Goal: Task Accomplishment & Management: Complete application form

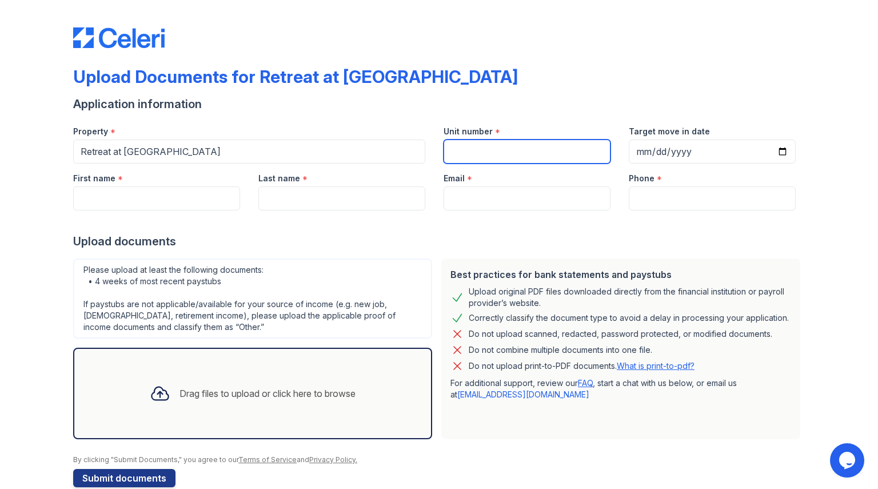
click at [463, 153] on input "Unit number" at bounding box center [527, 152] width 167 height 24
type input "1226"
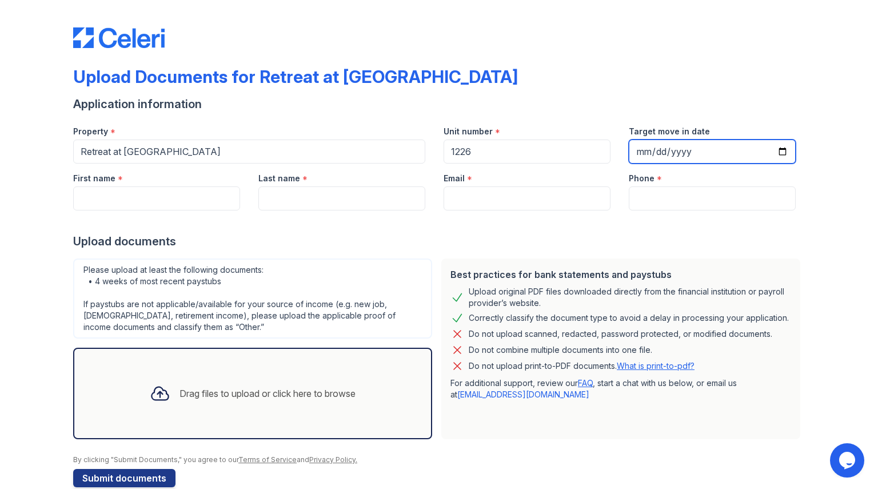
click at [780, 151] on input "Target move in date" at bounding box center [712, 152] width 167 height 24
type input "[DATE]"
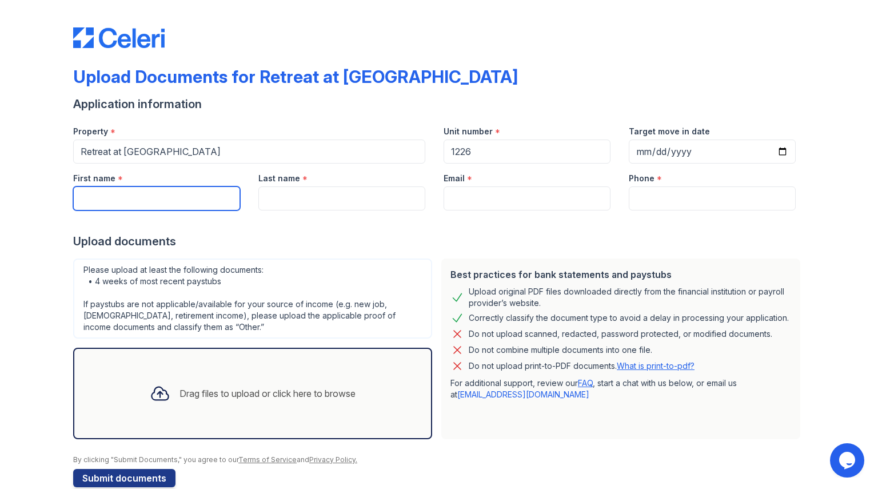
click at [114, 199] on input "First name" at bounding box center [156, 198] width 167 height 24
type input "[PERSON_NAME]"
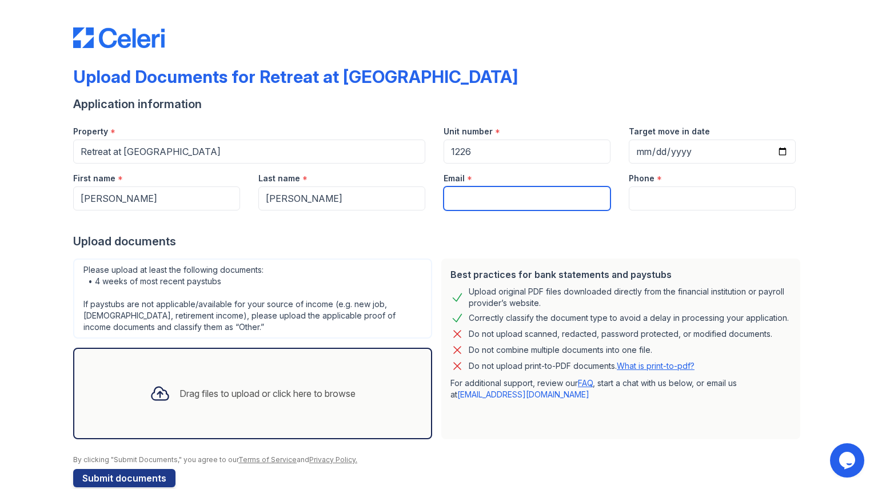
type input "[PERSON_NAME][EMAIL_ADDRESS][DOMAIN_NAME]"
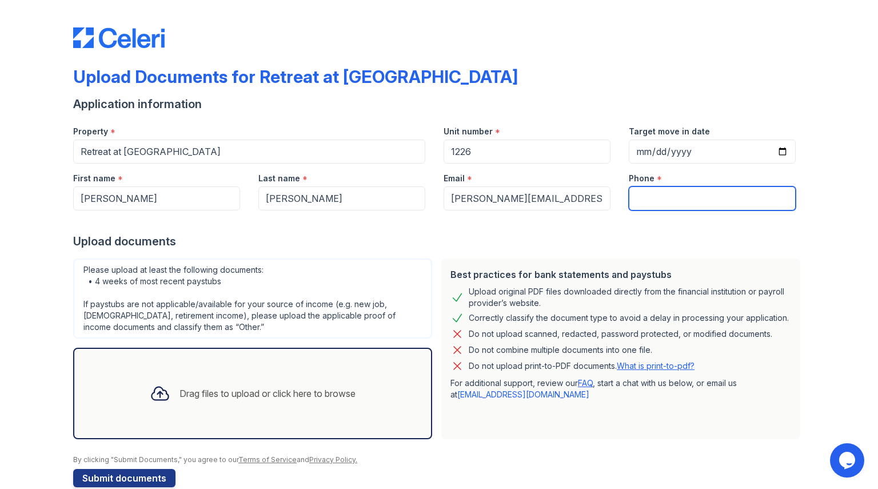
type input "6822738447"
click at [182, 389] on div "Drag files to upload or click here to browse" at bounding box center [268, 393] width 176 height 14
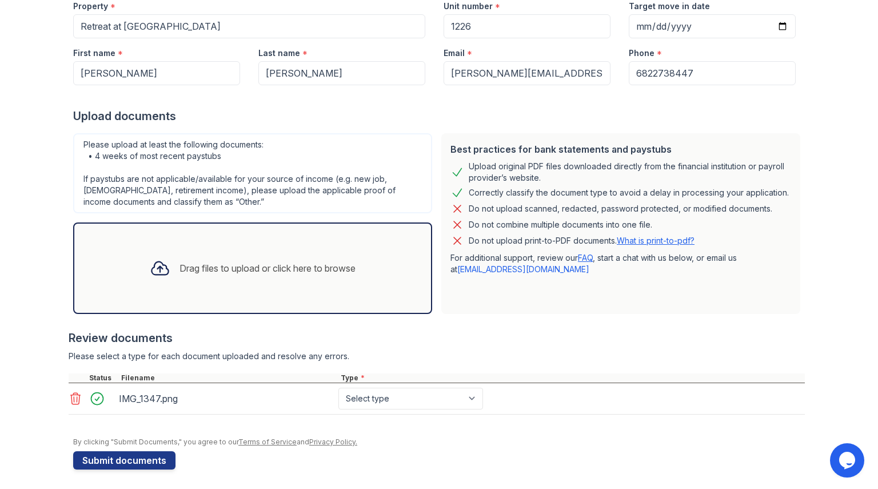
scroll to position [125, 0]
click at [448, 392] on select "Select type Paystub Bank Statement Offer Letter Tax Documents Benefit Award Let…" at bounding box center [410, 399] width 145 height 22
click at [338, 388] on select "Select type Paystub Bank Statement Offer Letter Tax Documents Benefit Award Let…" at bounding box center [410, 399] width 145 height 22
click at [377, 401] on select "Select type Paystub Bank Statement Offer Letter Tax Documents Benefit Award Let…" at bounding box center [410, 399] width 145 height 22
select select "bank_statement"
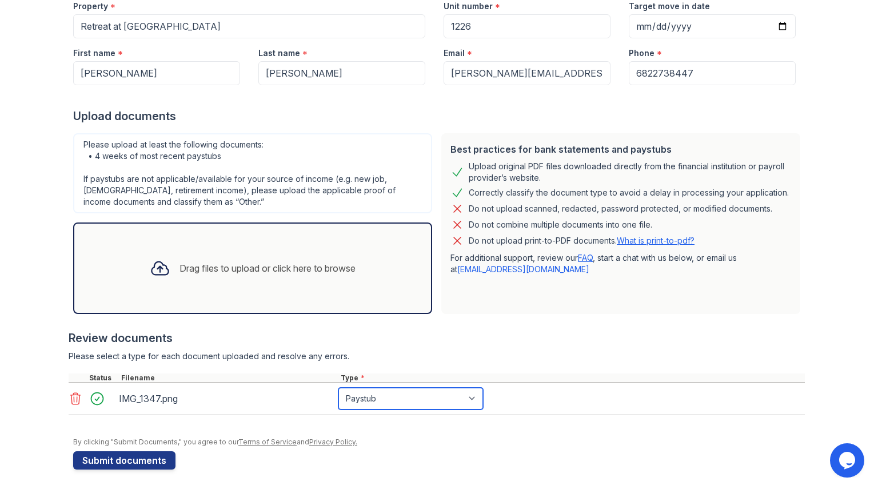
click at [338, 388] on select "Select type Paystub Bank Statement Offer Letter Tax Documents Benefit Award Let…" at bounding box center [410, 399] width 145 height 22
click at [319, 257] on div "Drag files to upload or click here to browse" at bounding box center [253, 268] width 224 height 39
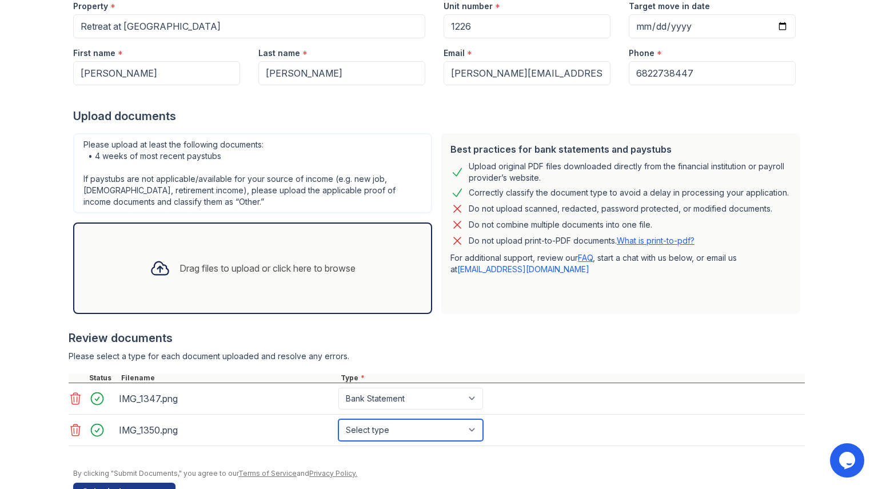
drag, startPoint x: 370, startPoint y: 441, endPoint x: 393, endPoint y: 429, distance: 25.3
click at [393, 429] on select "Select type Paystub Bank Statement Offer Letter Tax Documents Benefit Award Let…" at bounding box center [410, 430] width 145 height 22
select select "bank_statement"
click at [338, 419] on select "Select type Paystub Bank Statement Offer Letter Tax Documents Benefit Award Let…" at bounding box center [410, 430] width 145 height 22
click at [198, 256] on div "Drag files to upload or click here to browse" at bounding box center [253, 268] width 224 height 39
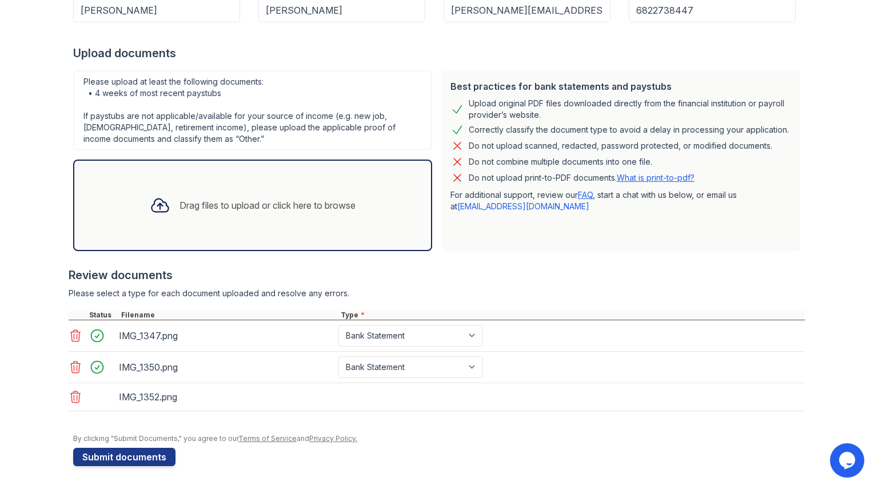
scroll to position [188, 0]
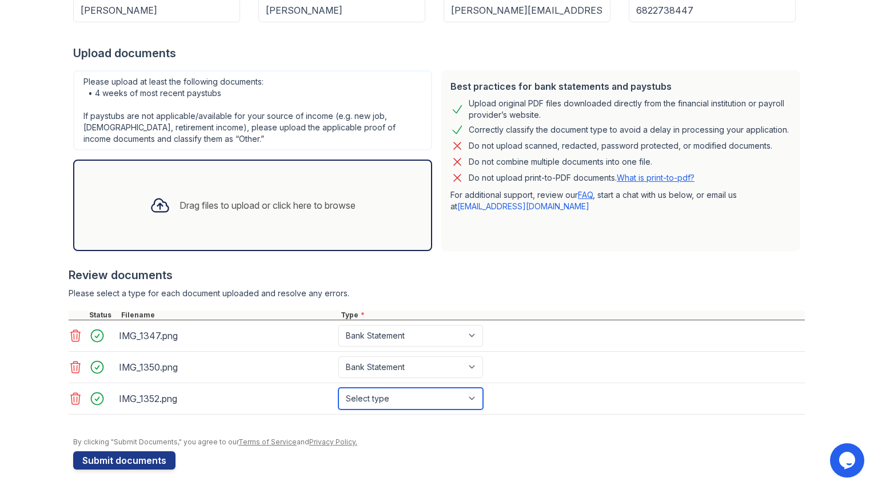
click at [423, 404] on select "Select type Paystub Bank Statement Offer Letter Tax Documents Benefit Award Let…" at bounding box center [410, 399] width 145 height 22
select select "bank_statement"
click at [338, 388] on select "Select type Paystub Bank Statement Offer Letter Tax Documents Benefit Award Let…" at bounding box center [410, 399] width 145 height 22
click at [152, 198] on icon at bounding box center [160, 205] width 21 height 21
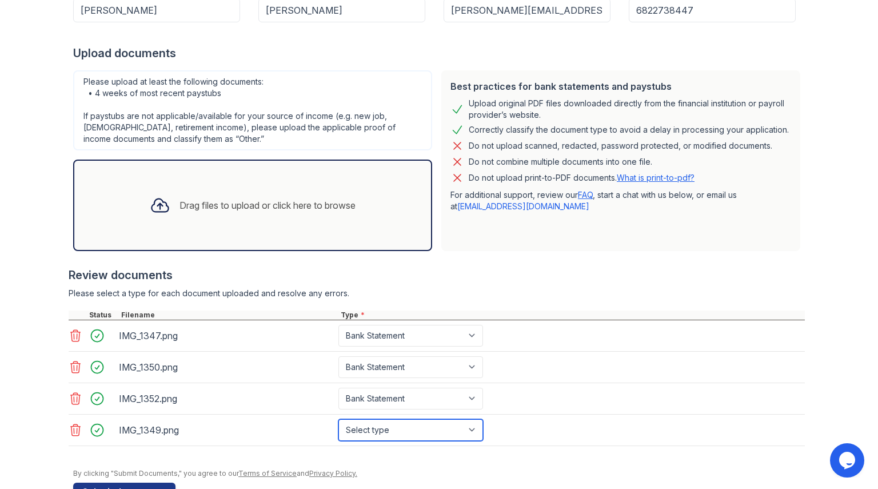
click at [391, 425] on select "Select type Paystub Bank Statement Offer Letter Tax Documents Benefit Award Let…" at bounding box center [410, 430] width 145 height 22
select select "bank_statement"
click at [338, 419] on select "Select type Paystub Bank Statement Offer Letter Tax Documents Benefit Award Let…" at bounding box center [410, 430] width 145 height 22
click at [159, 212] on icon at bounding box center [160, 205] width 17 height 13
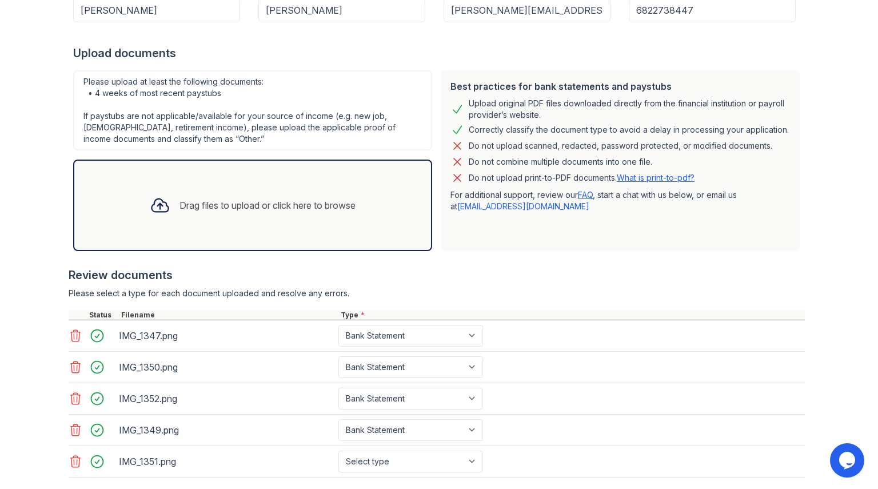
scroll to position [254, 0]
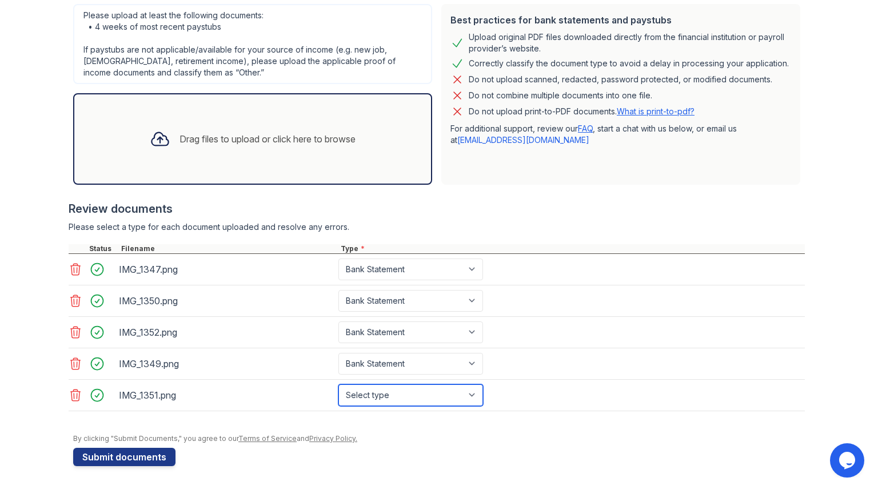
click at [371, 397] on select "Select type Paystub Bank Statement Offer Letter Tax Documents Benefit Award Let…" at bounding box center [410, 395] width 145 height 22
select select "bank_statement"
click at [338, 384] on select "Select type Paystub Bank Statement Offer Letter Tax Documents Benefit Award Let…" at bounding box center [410, 395] width 145 height 22
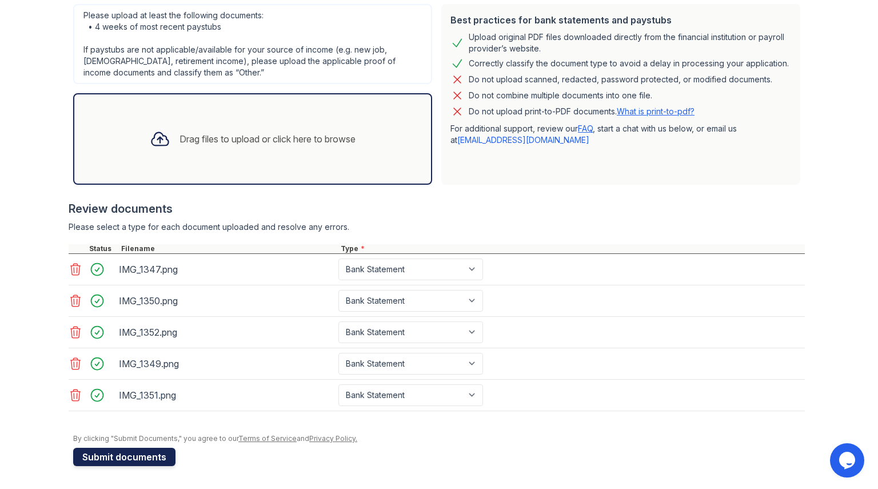
click at [103, 459] on button "Submit documents" at bounding box center [124, 457] width 102 height 18
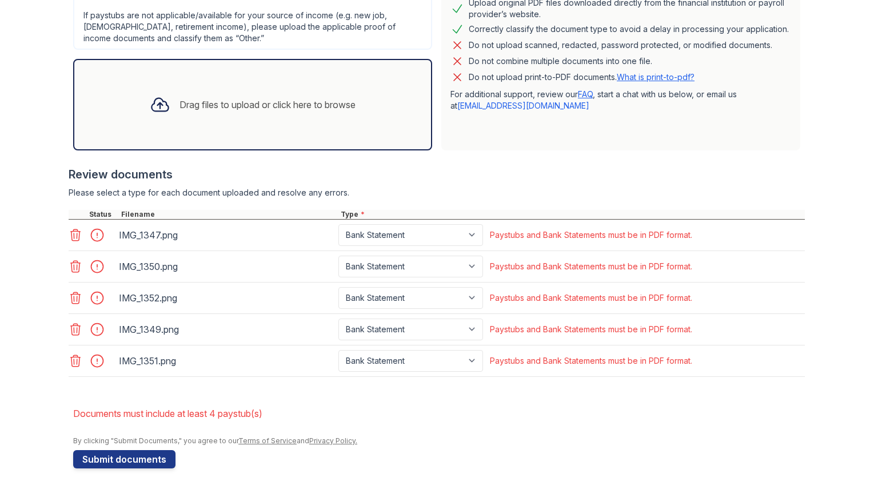
scroll to position [322, 0]
click at [73, 229] on icon at bounding box center [76, 233] width 10 height 11
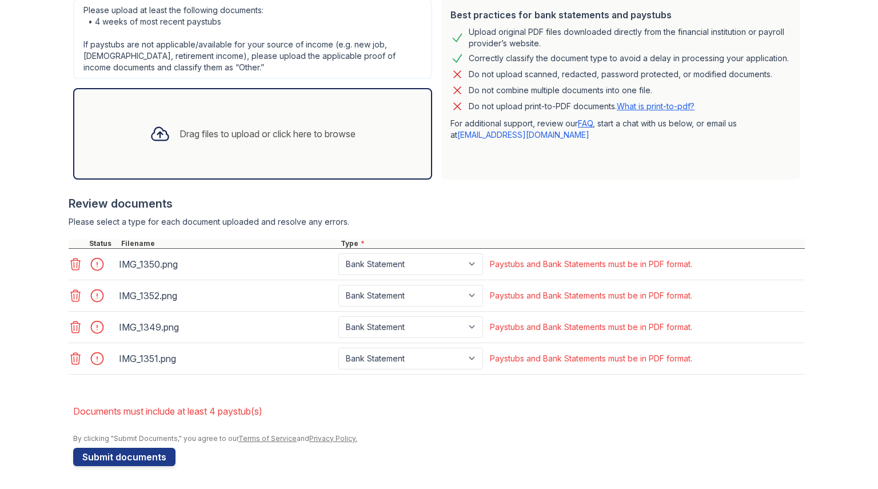
click at [73, 268] on icon at bounding box center [76, 264] width 14 height 14
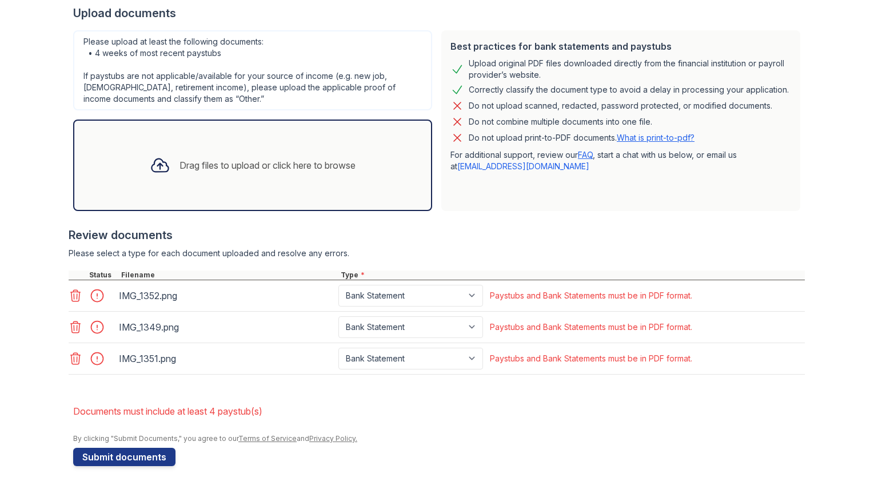
click at [71, 295] on icon at bounding box center [76, 296] width 14 height 14
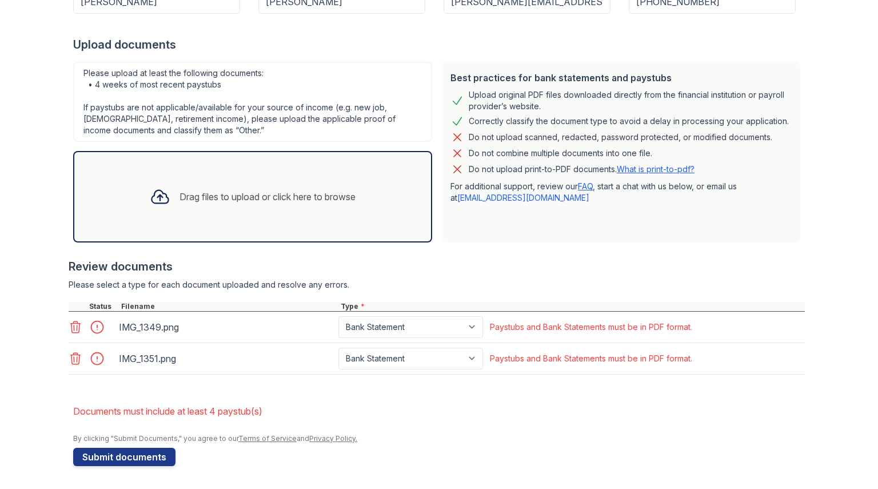
click at [71, 334] on div at bounding box center [77, 327] width 16 height 16
click at [71, 327] on icon at bounding box center [76, 327] width 14 height 14
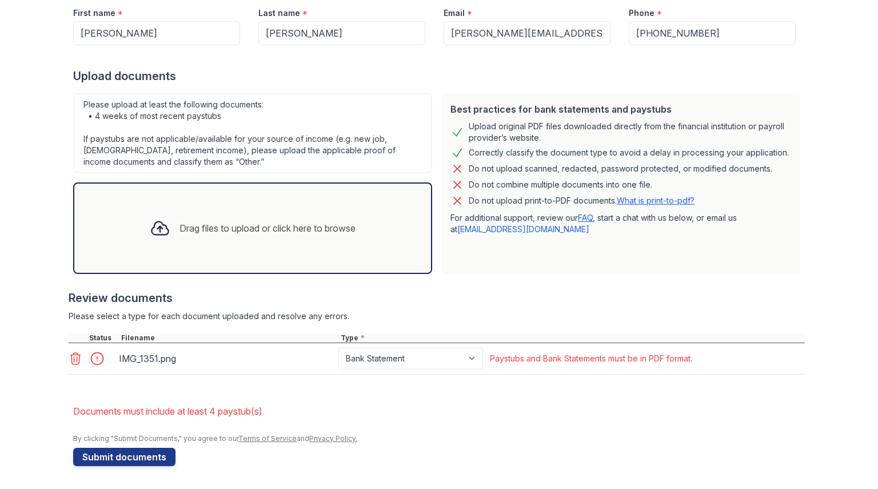
scroll to position [197, 0]
click at [70, 361] on icon at bounding box center [76, 359] width 14 height 14
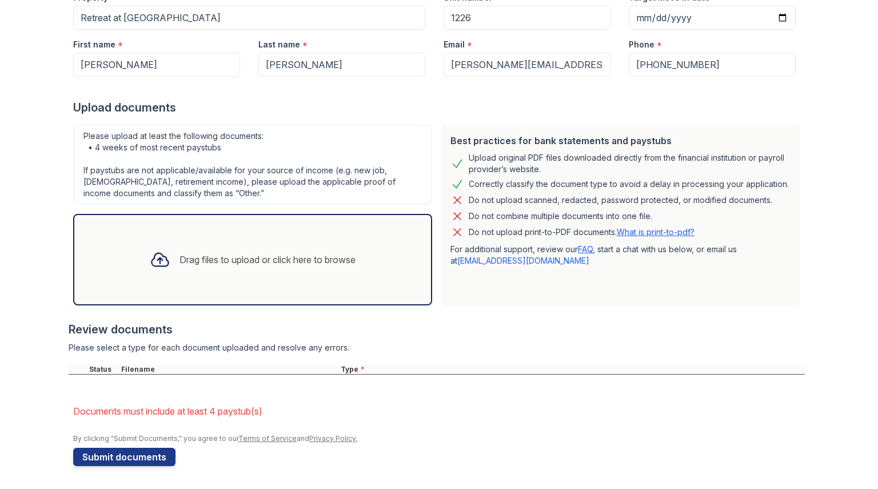
click at [221, 266] on div "Drag files to upload or click here to browse" at bounding box center [268, 260] width 176 height 14
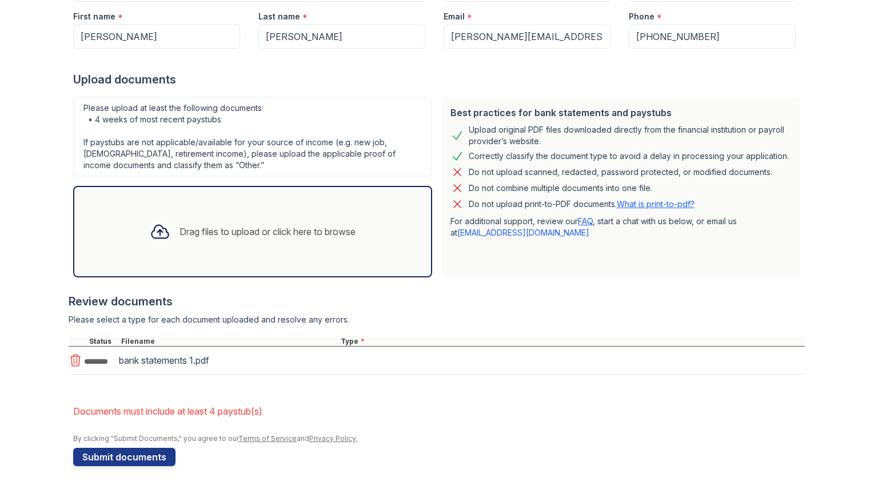
scroll to position [197, 0]
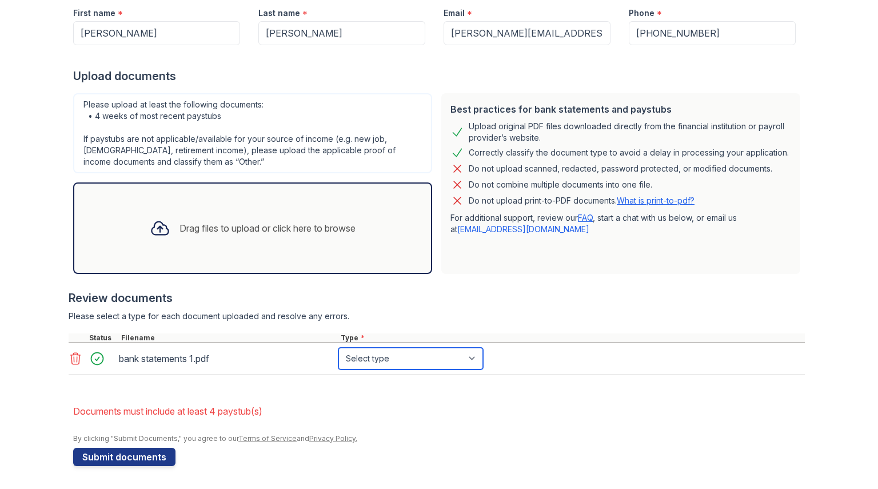
click at [353, 357] on select "Select type Paystub Bank Statement Offer Letter Tax Documents Benefit Award Let…" at bounding box center [410, 359] width 145 height 22
select select "bank_statement"
click at [338, 348] on select "Select type Paystub Bank Statement Offer Letter Tax Documents Benefit Award Let…" at bounding box center [410, 359] width 145 height 22
click at [156, 226] on icon at bounding box center [160, 228] width 21 height 21
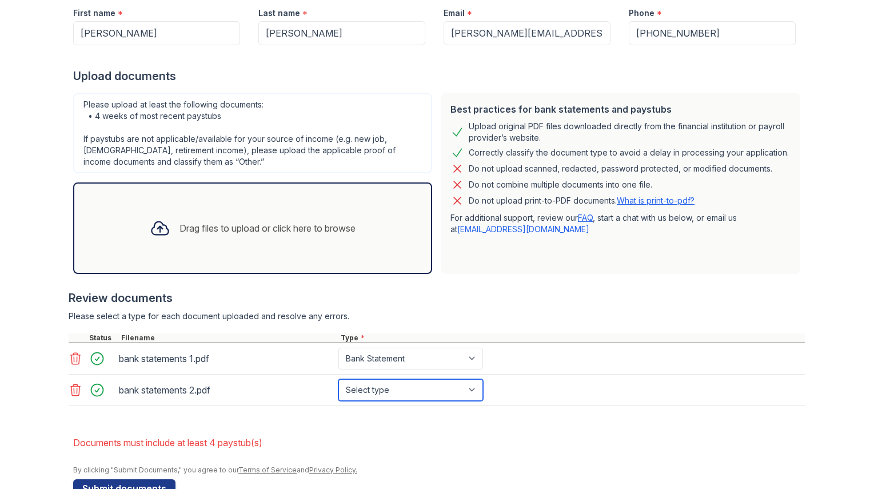
click at [384, 393] on select "Select type Paystub Bank Statement Offer Letter Tax Documents Benefit Award Let…" at bounding box center [410, 390] width 145 height 22
select select "bank_statement"
click at [338, 379] on select "Select type Paystub Bank Statement Offer Letter Tax Documents Benefit Award Let…" at bounding box center [410, 390] width 145 height 22
click at [152, 219] on icon at bounding box center [160, 228] width 21 height 21
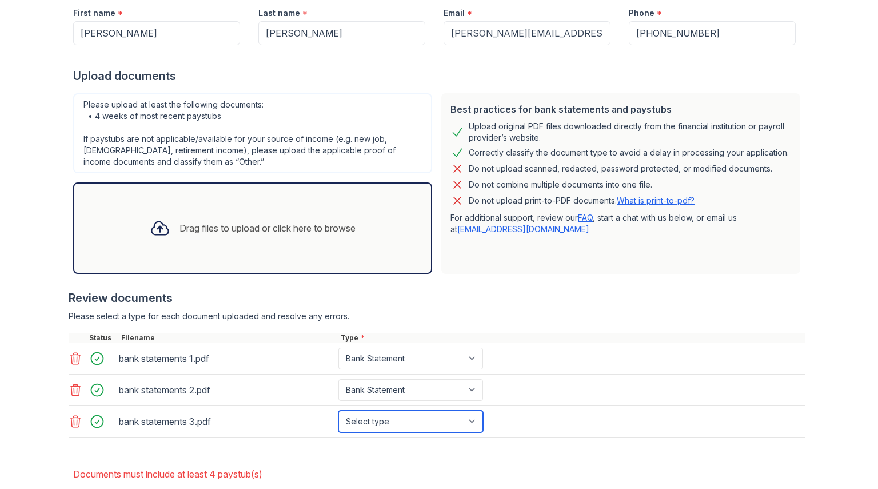
click at [399, 426] on select "Select type Paystub Bank Statement Offer Letter Tax Documents Benefit Award Let…" at bounding box center [410, 422] width 145 height 22
select select "bank_statement"
click at [338, 411] on select "Select type Paystub Bank Statement Offer Letter Tax Documents Benefit Award Let…" at bounding box center [410, 422] width 145 height 22
click at [150, 218] on icon at bounding box center [160, 228] width 21 height 21
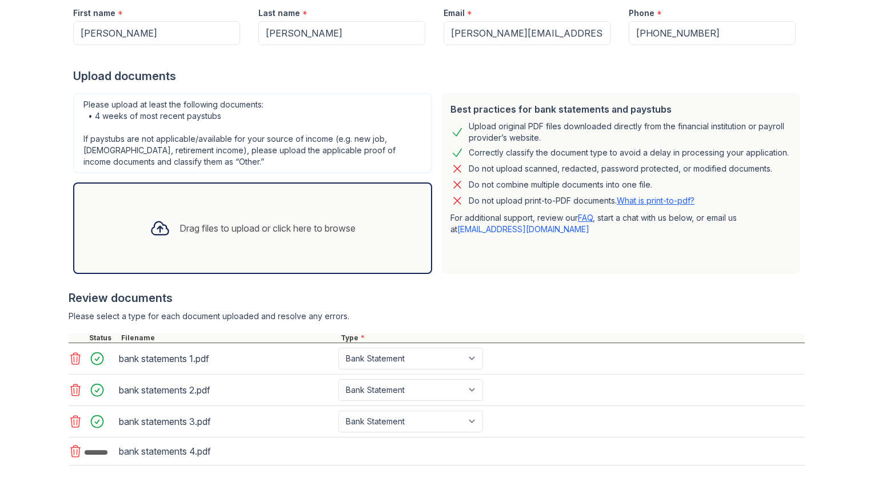
scroll to position [292, 0]
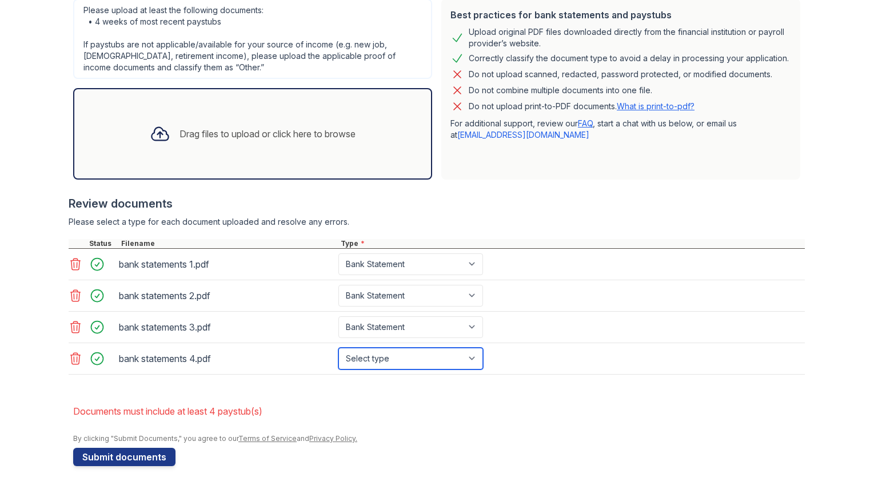
click at [354, 361] on select "Select type Paystub Bank Statement Offer Letter Tax Documents Benefit Award Let…" at bounding box center [410, 359] width 145 height 22
select select "bank_statement"
click at [338, 348] on select "Select type Paystub Bank Statement Offer Letter Tax Documents Benefit Award Let…" at bounding box center [410, 359] width 145 height 22
click at [213, 131] on div "Drag files to upload or click here to browse" at bounding box center [268, 134] width 176 height 14
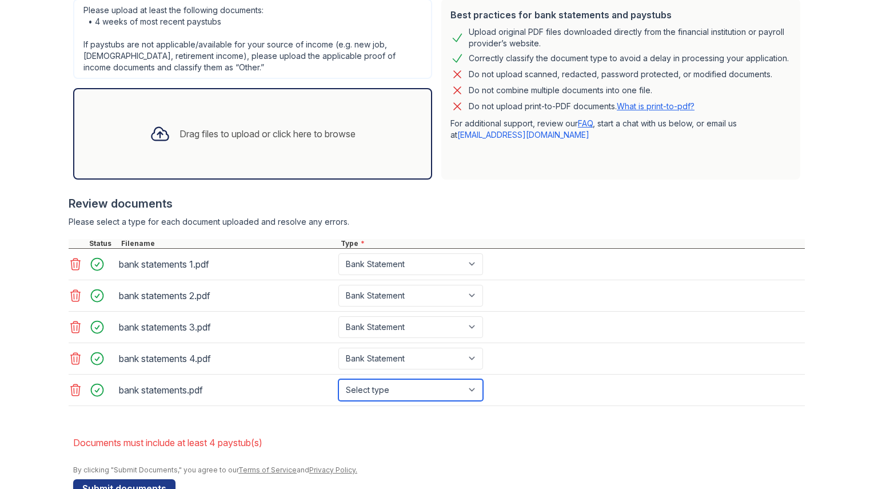
click at [393, 393] on select "Select type Paystub Bank Statement Offer Letter Tax Documents Benefit Award Let…" at bounding box center [410, 390] width 145 height 22
select select "bank_statement"
click at [338, 379] on select "Select type Paystub Bank Statement Offer Letter Tax Documents Benefit Award Let…" at bounding box center [410, 390] width 145 height 22
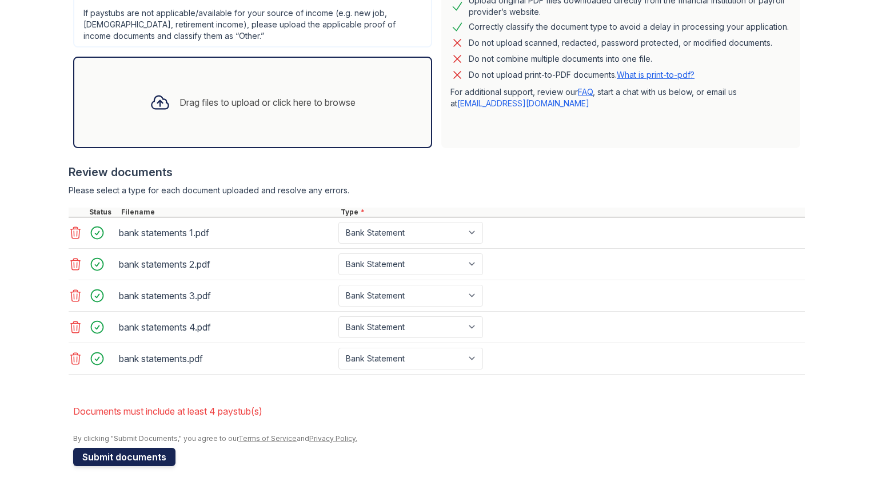
click at [94, 452] on button "Submit documents" at bounding box center [124, 457] width 102 height 18
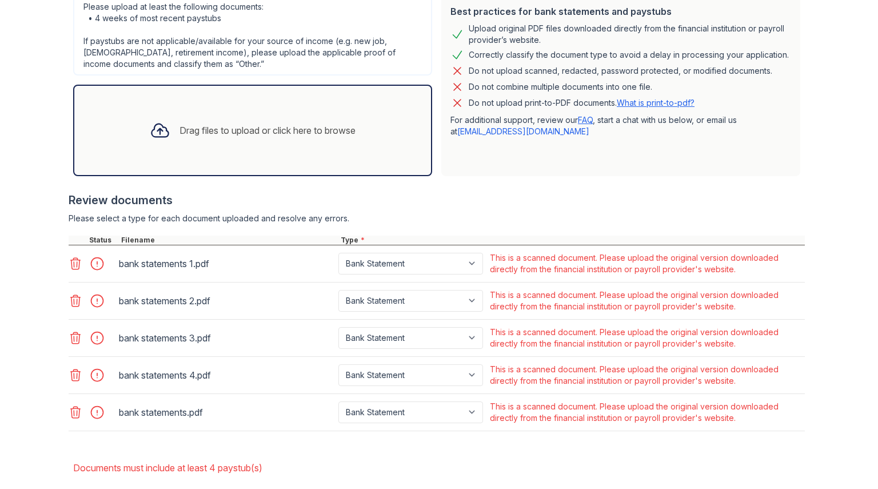
scroll to position [296, 0]
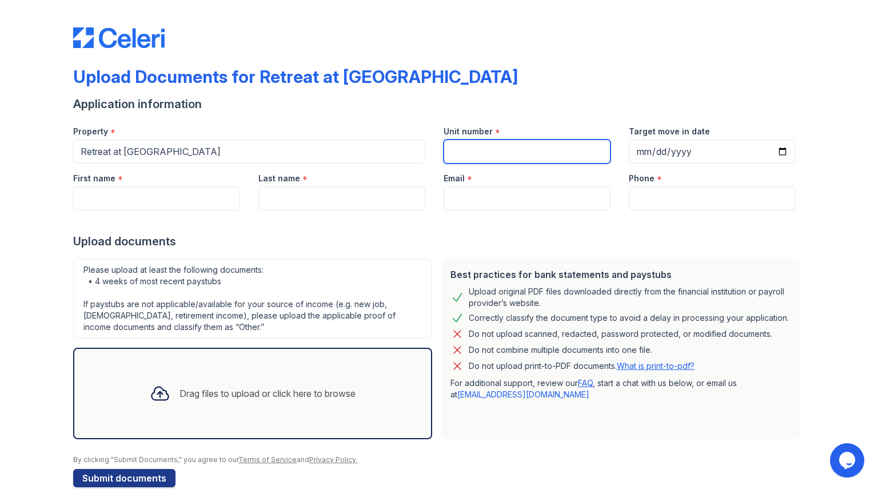
click at [548, 146] on input "Unit number" at bounding box center [527, 152] width 167 height 24
type input "1226"
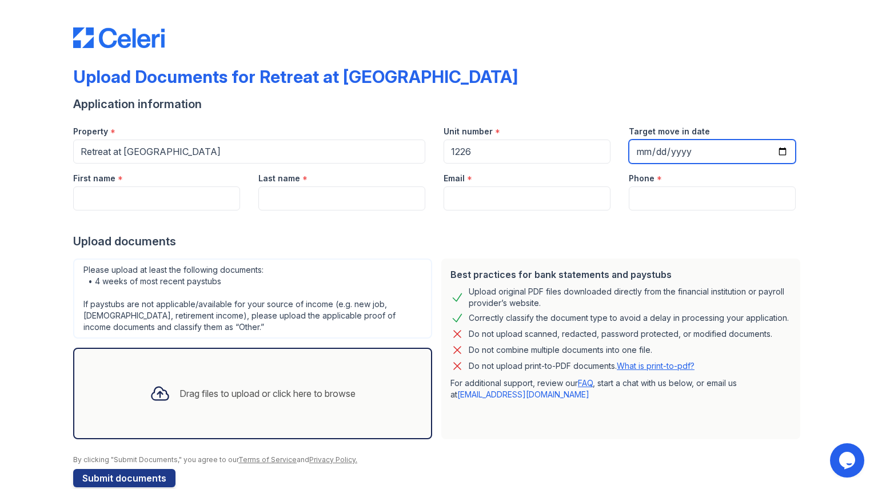
click at [777, 149] on input "Target move in date" at bounding box center [712, 152] width 167 height 24
type input "[DATE]"
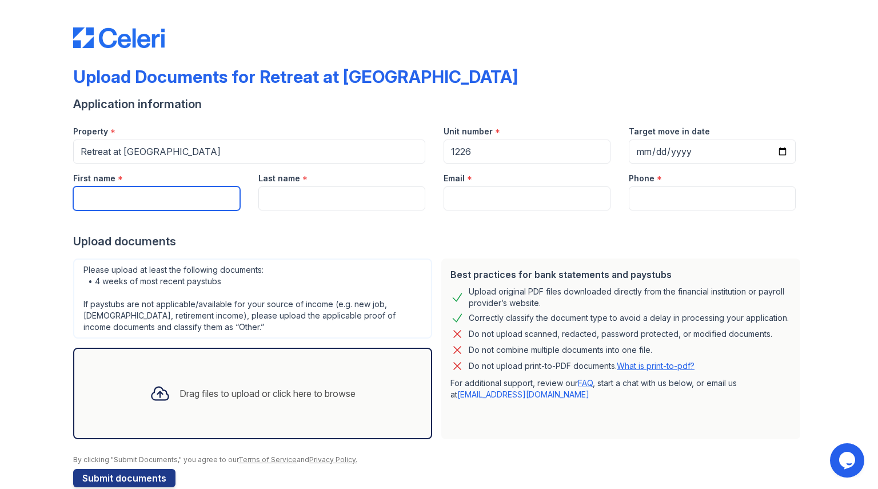
click at [123, 204] on input "First name" at bounding box center [156, 198] width 167 height 24
type input "[PERSON_NAME]"
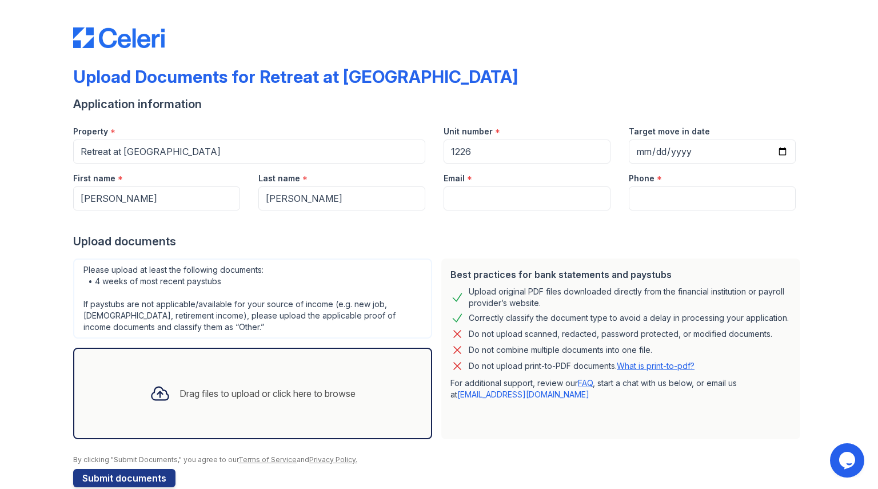
type input "[PERSON_NAME][EMAIL_ADDRESS][DOMAIN_NAME]"
type input "6822738447"
click at [160, 402] on icon at bounding box center [160, 393] width 21 height 21
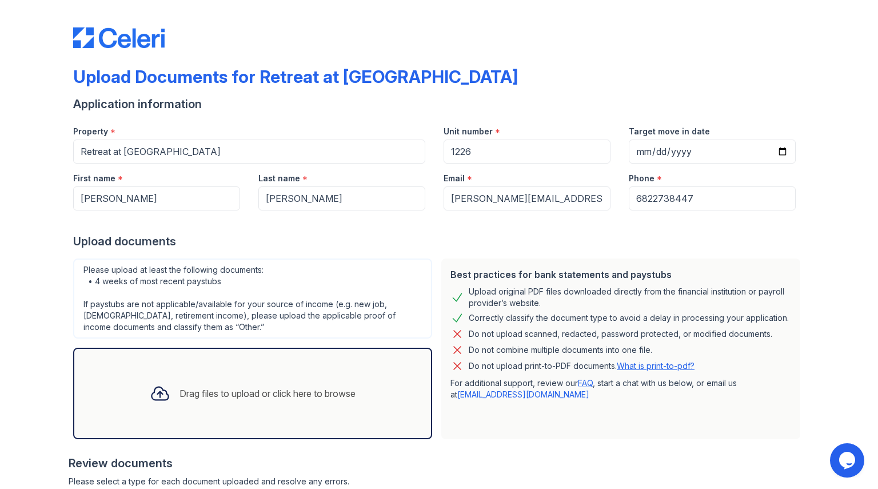
scroll to position [129, 0]
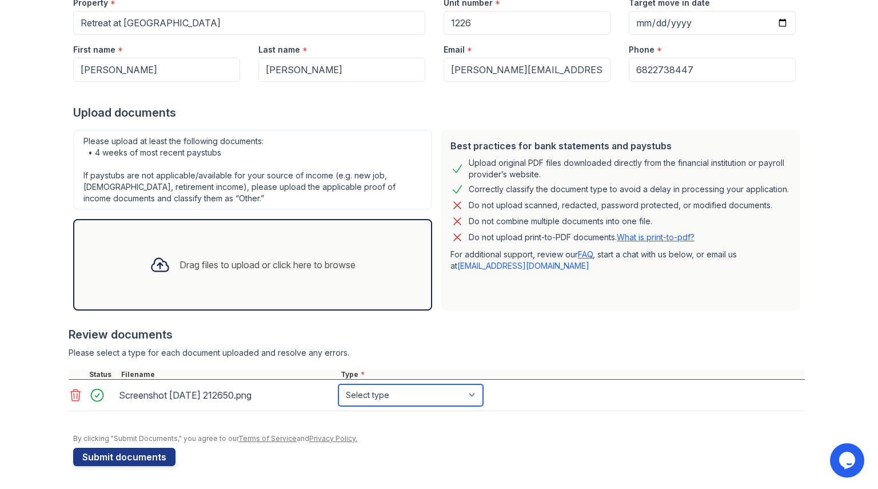
click at [358, 397] on select "Select type Paystub Bank Statement Offer Letter Tax Documents Benefit Award Let…" at bounding box center [410, 395] width 145 height 22
select select "paystub"
click at [338, 384] on select "Select type Paystub Bank Statement Offer Letter Tax Documents Benefit Award Let…" at bounding box center [410, 395] width 145 height 22
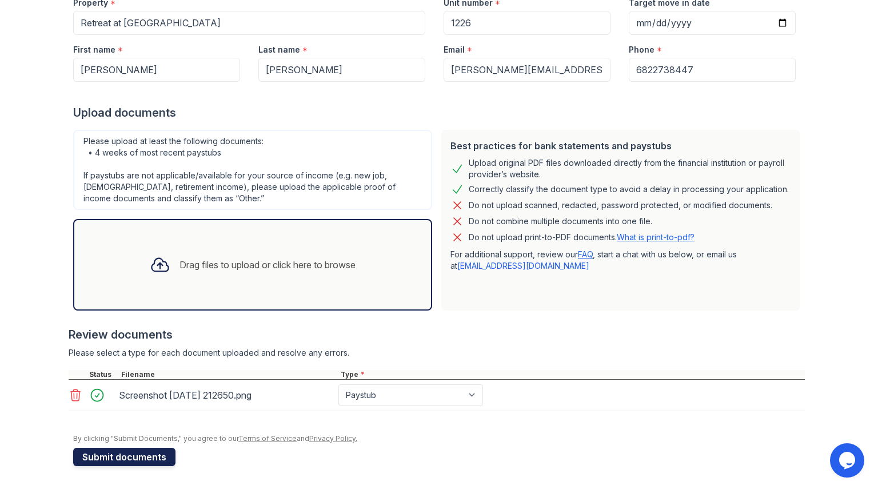
click at [124, 456] on button "Submit documents" at bounding box center [124, 457] width 102 height 18
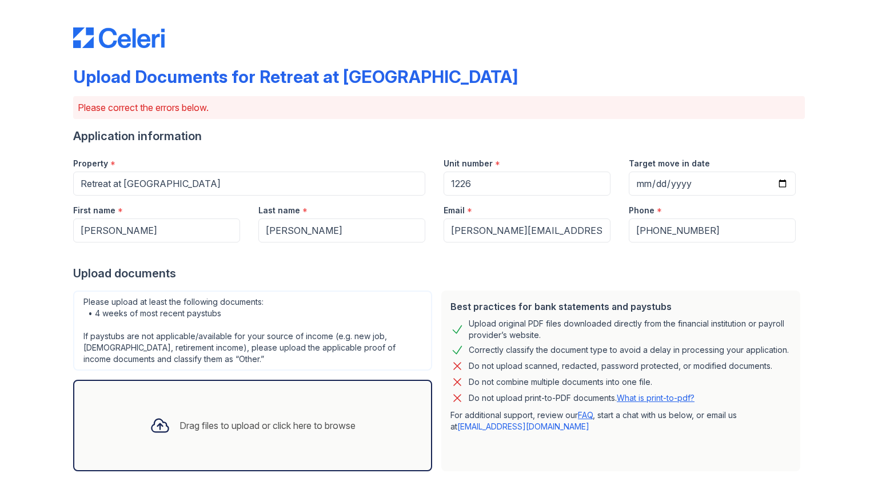
scroll to position [197, 0]
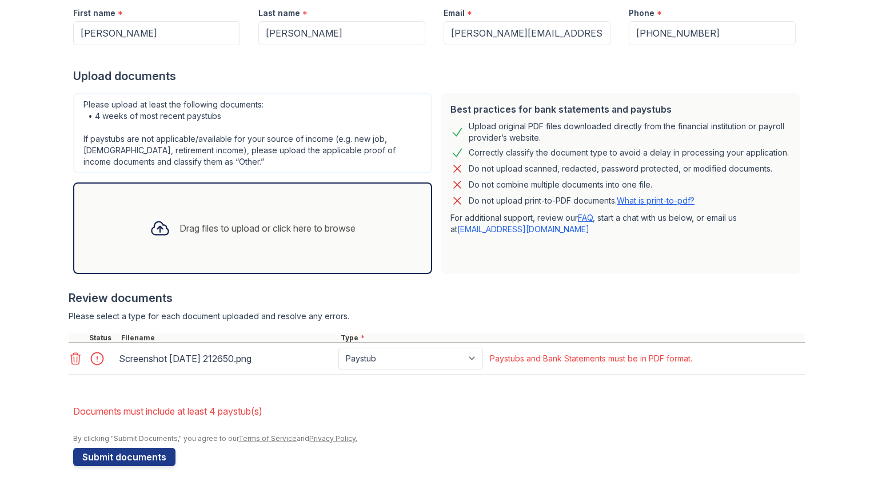
click at [70, 356] on icon at bounding box center [76, 359] width 14 height 14
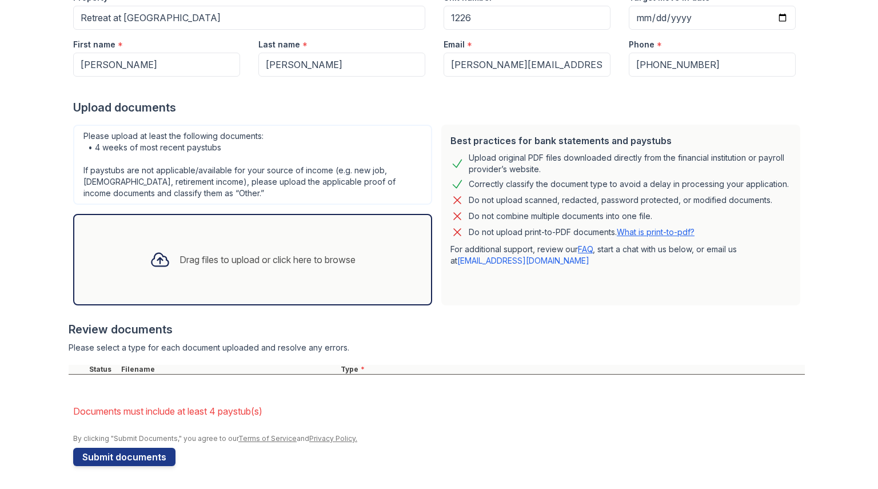
click at [170, 264] on div "Drag files to upload or click here to browse" at bounding box center [253, 259] width 224 height 39
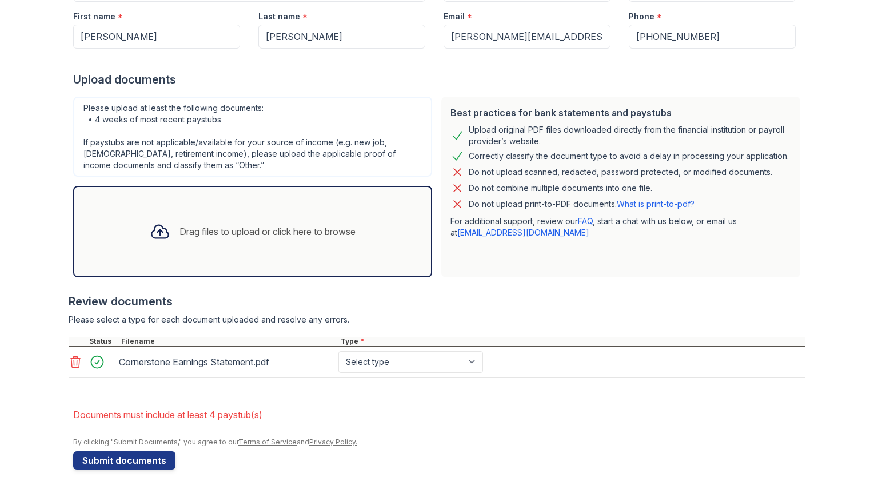
scroll to position [197, 0]
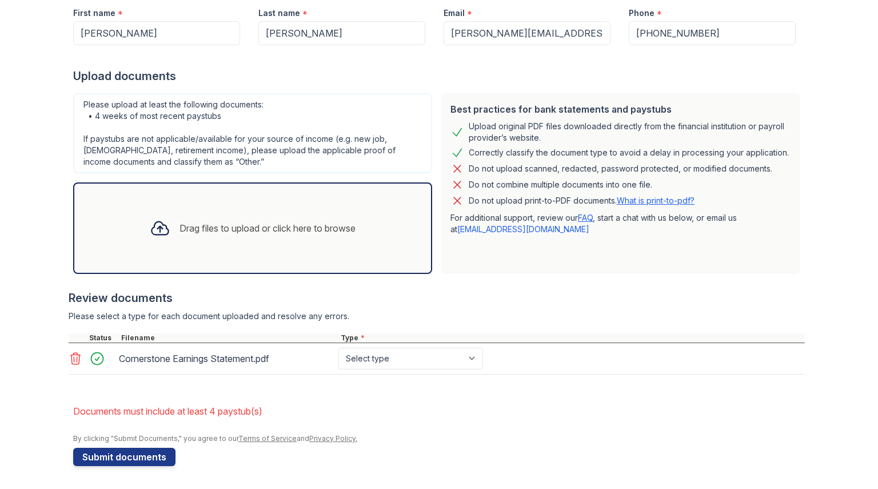
click at [150, 226] on icon at bounding box center [160, 228] width 21 height 21
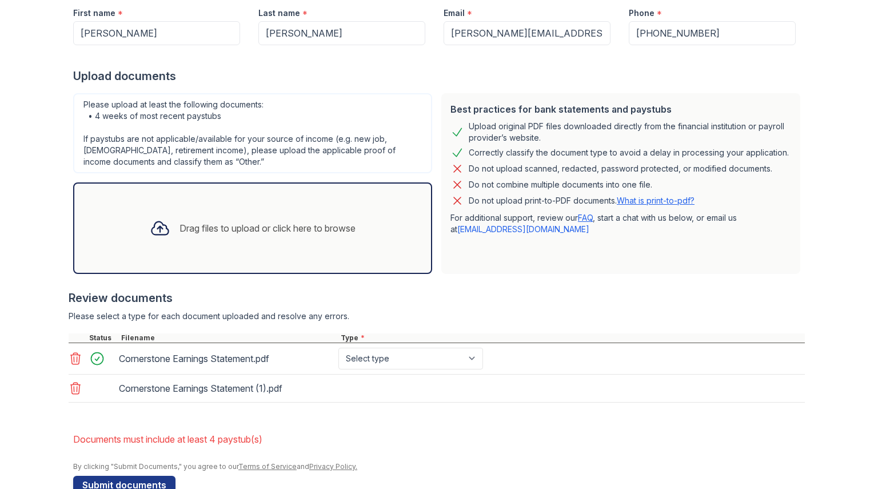
click at [166, 226] on div at bounding box center [160, 228] width 30 height 30
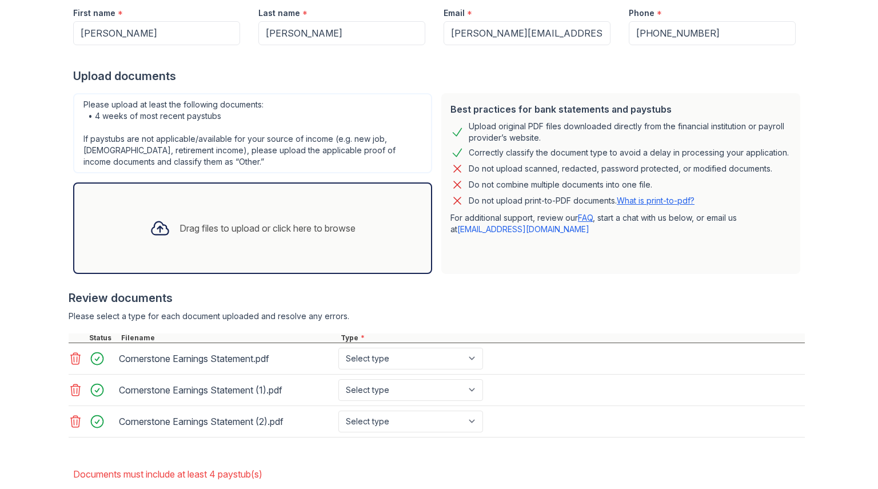
click at [156, 230] on icon at bounding box center [160, 228] width 21 height 21
click at [158, 229] on icon at bounding box center [160, 228] width 21 height 21
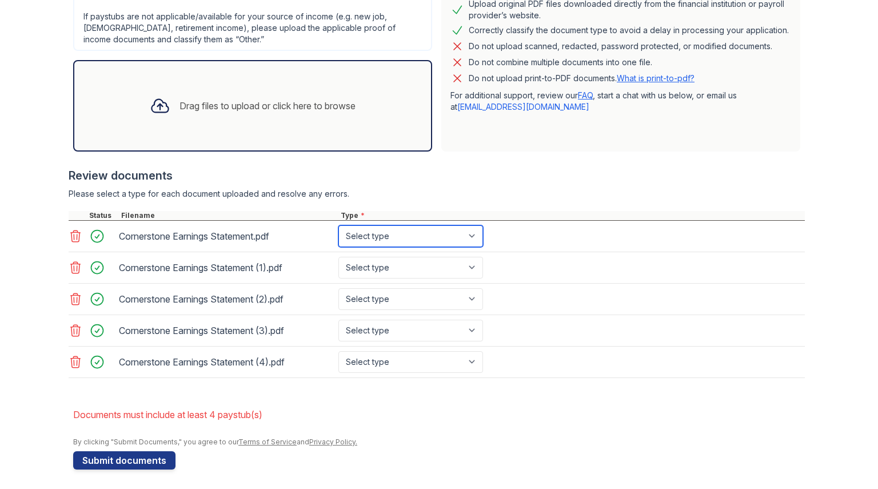
click at [390, 236] on select "Select type Paystub Bank Statement Offer Letter Tax Documents Benefit Award Let…" at bounding box center [410, 236] width 145 height 22
select select "paystub"
click at [338, 225] on select "Select type Paystub Bank Statement Offer Letter Tax Documents Benefit Award Let…" at bounding box center [410, 236] width 145 height 22
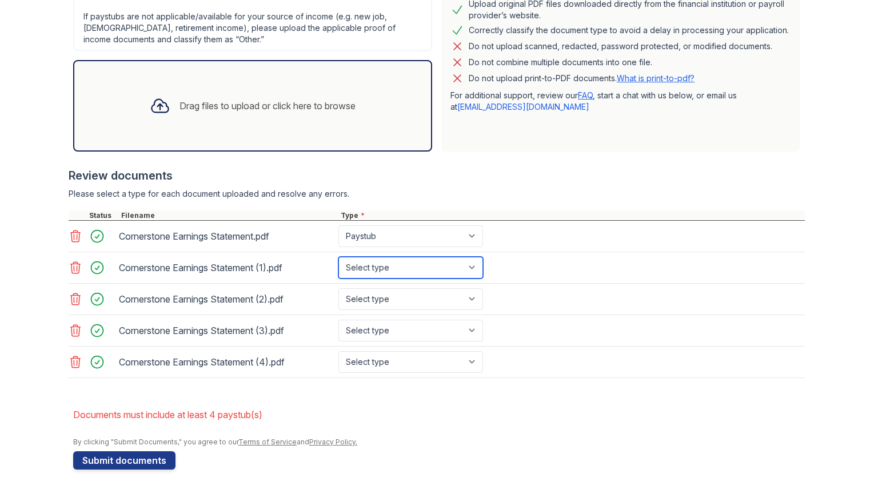
click at [370, 269] on select "Select type Paystub Bank Statement Offer Letter Tax Documents Benefit Award Let…" at bounding box center [410, 268] width 145 height 22
select select "paystub"
click at [338, 257] on select "Select type Paystub Bank Statement Offer Letter Tax Documents Benefit Award Let…" at bounding box center [410, 268] width 145 height 22
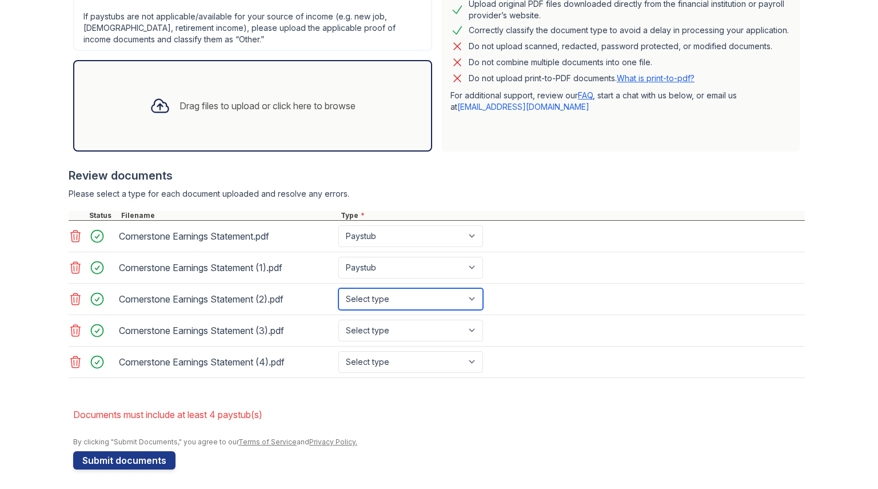
click at [362, 305] on select "Select type Paystub Bank Statement Offer Letter Tax Documents Benefit Award Let…" at bounding box center [410, 299] width 145 height 22
select select "paystub"
click at [338, 288] on select "Select type Paystub Bank Statement Offer Letter Tax Documents Benefit Award Let…" at bounding box center [410, 299] width 145 height 22
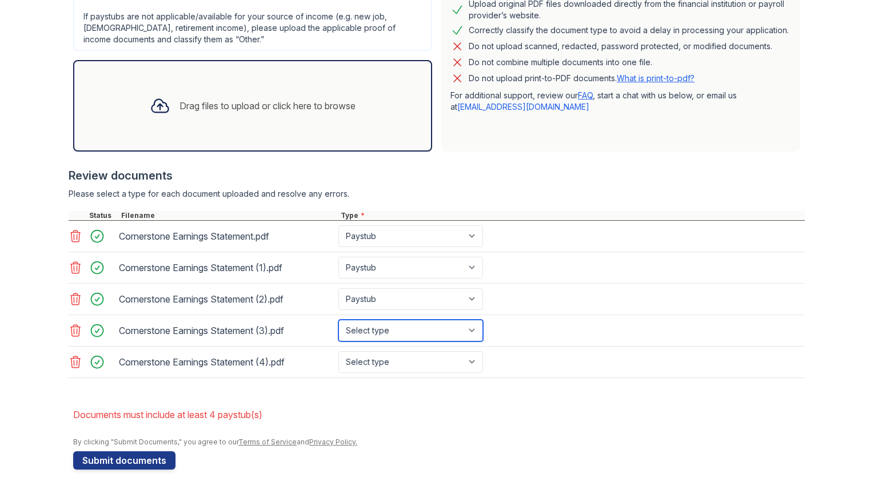
click at [370, 332] on select "Select type Paystub Bank Statement Offer Letter Tax Documents Benefit Award Let…" at bounding box center [410, 331] width 145 height 22
select select "paystub"
click at [338, 320] on select "Select type Paystub Bank Statement Offer Letter Tax Documents Benefit Award Let…" at bounding box center [410, 331] width 145 height 22
click at [380, 367] on select "Select type Paystub Bank Statement Offer Letter Tax Documents Benefit Award Let…" at bounding box center [410, 362] width 145 height 22
select select "paystub"
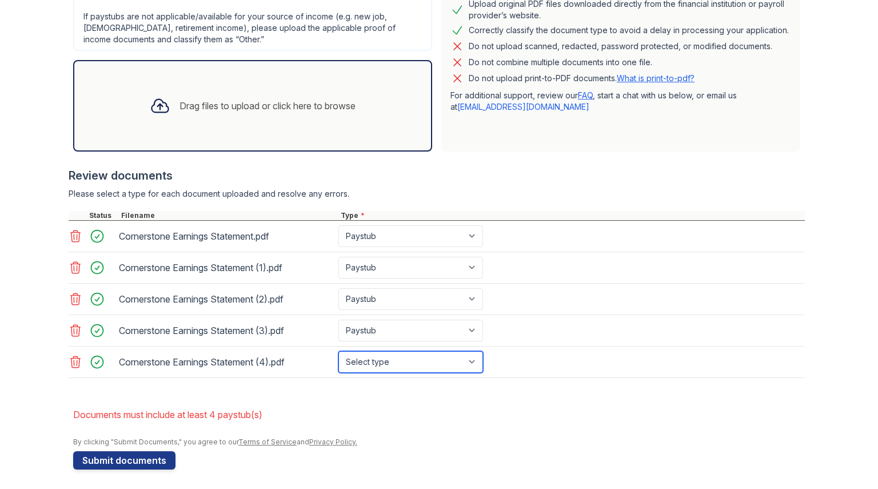
click at [338, 351] on select "Select type Paystub Bank Statement Offer Letter Tax Documents Benefit Award Let…" at bounding box center [410, 362] width 145 height 22
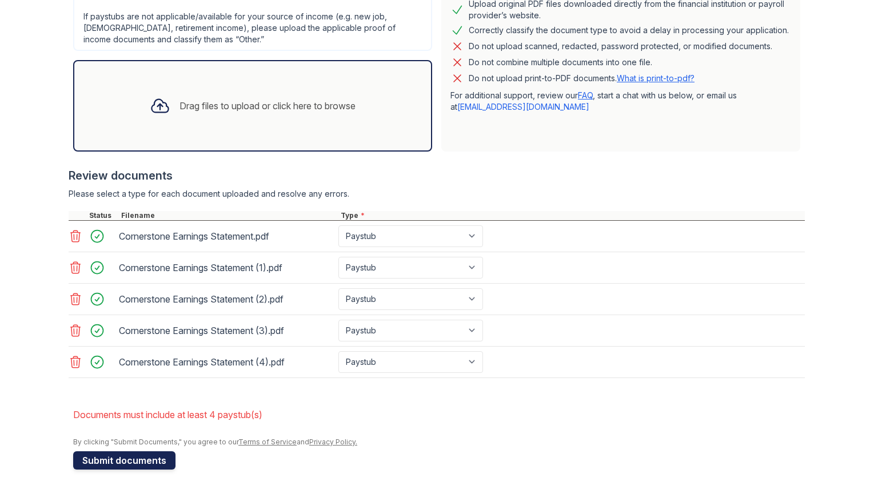
click at [119, 457] on button "Submit documents" at bounding box center [124, 460] width 102 height 18
